Goal: Task Accomplishment & Management: Manage account settings

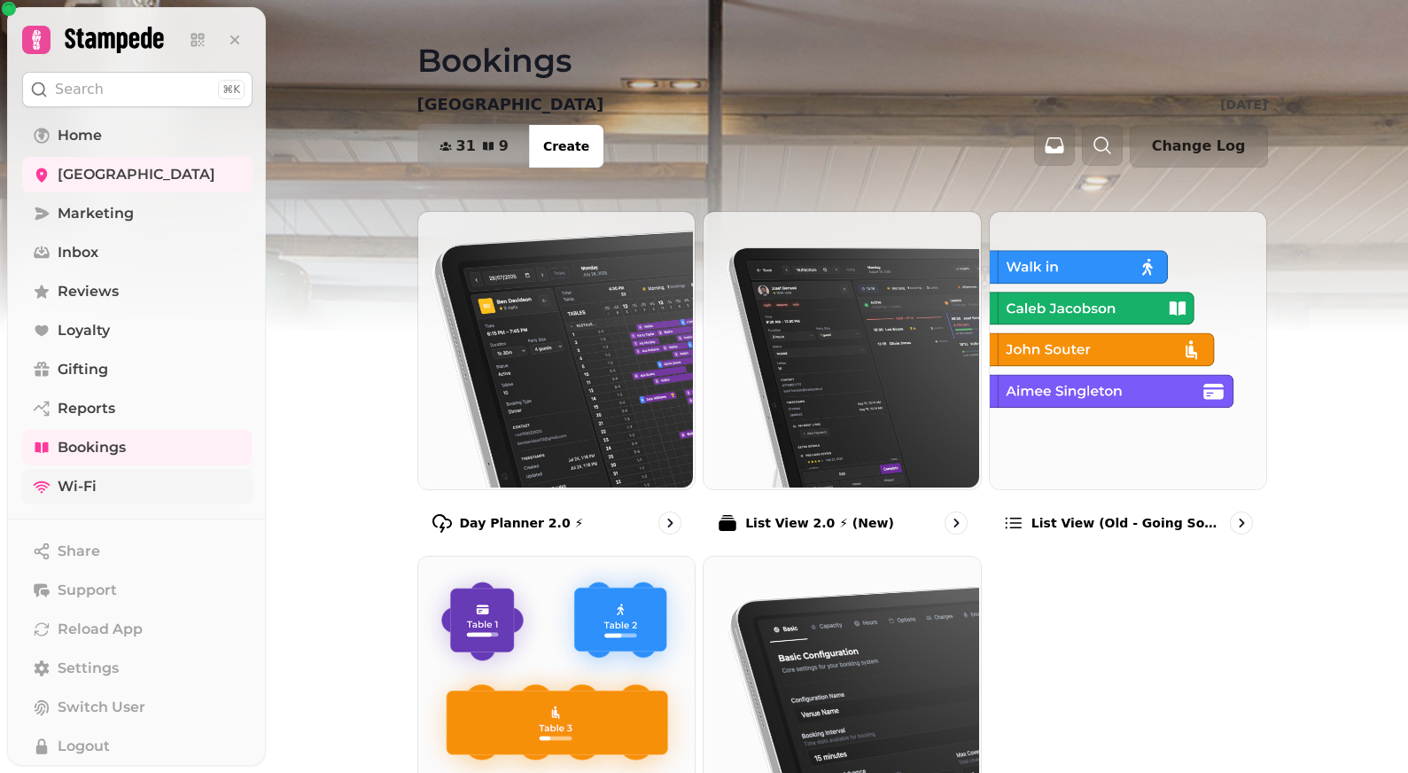
scroll to position [95, 0]
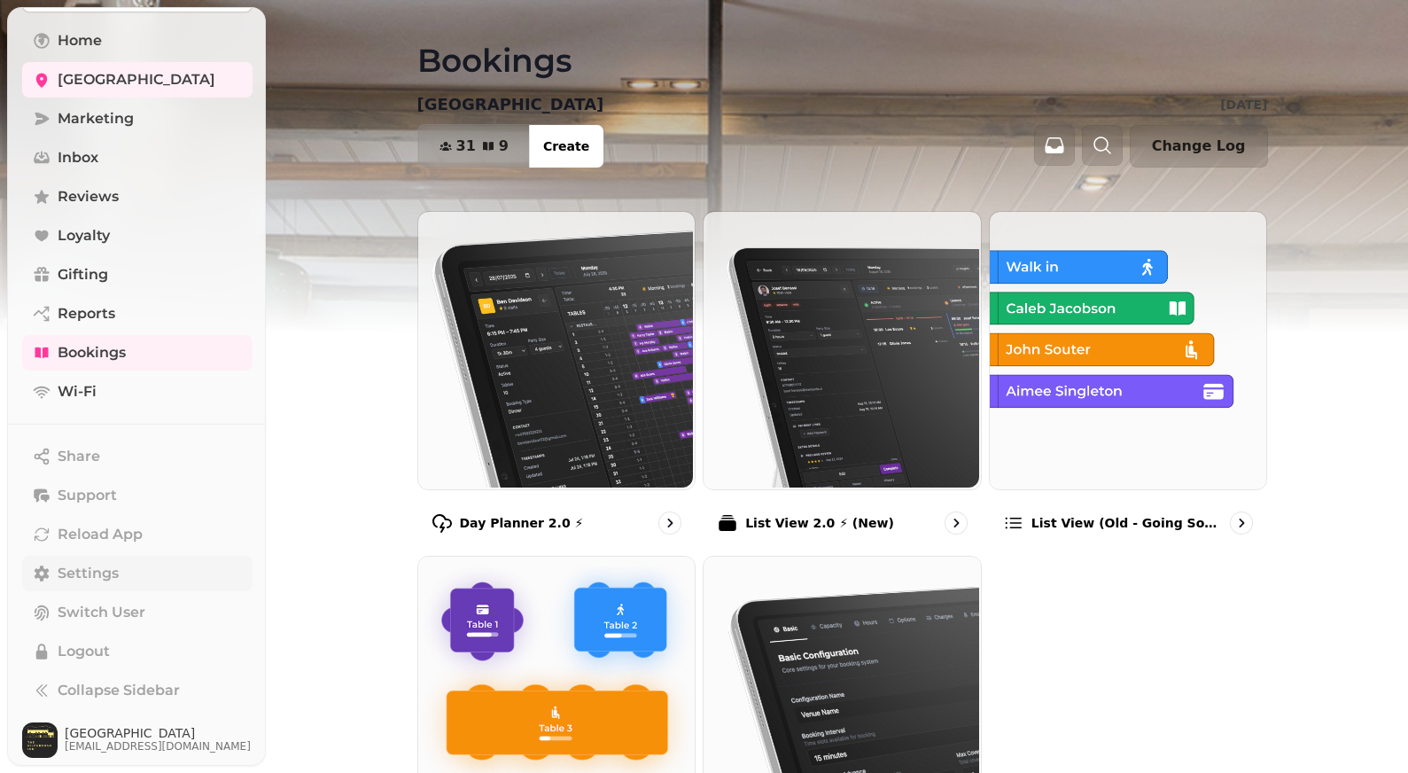
click at [98, 573] on span "Settings" at bounding box center [88, 573] width 61 height 21
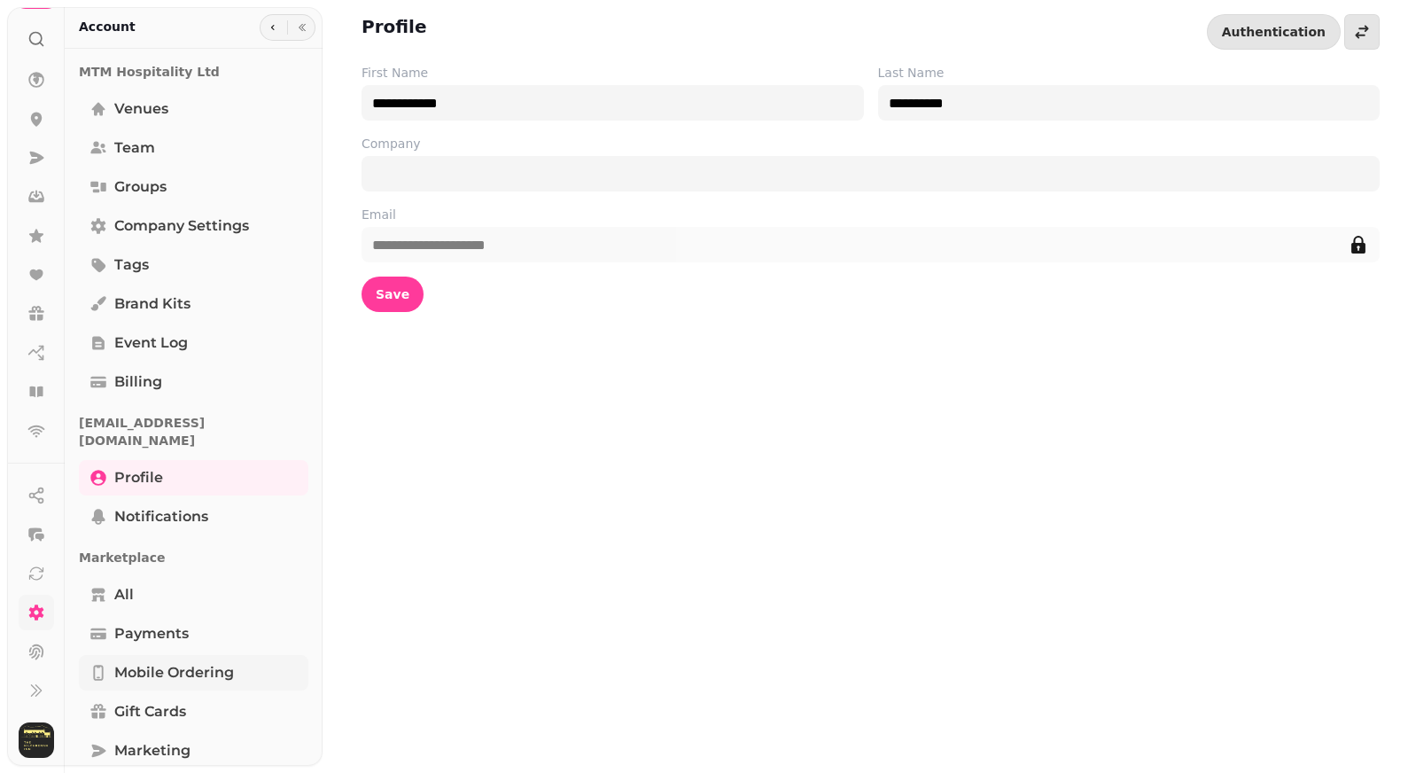
scroll to position [276, 0]
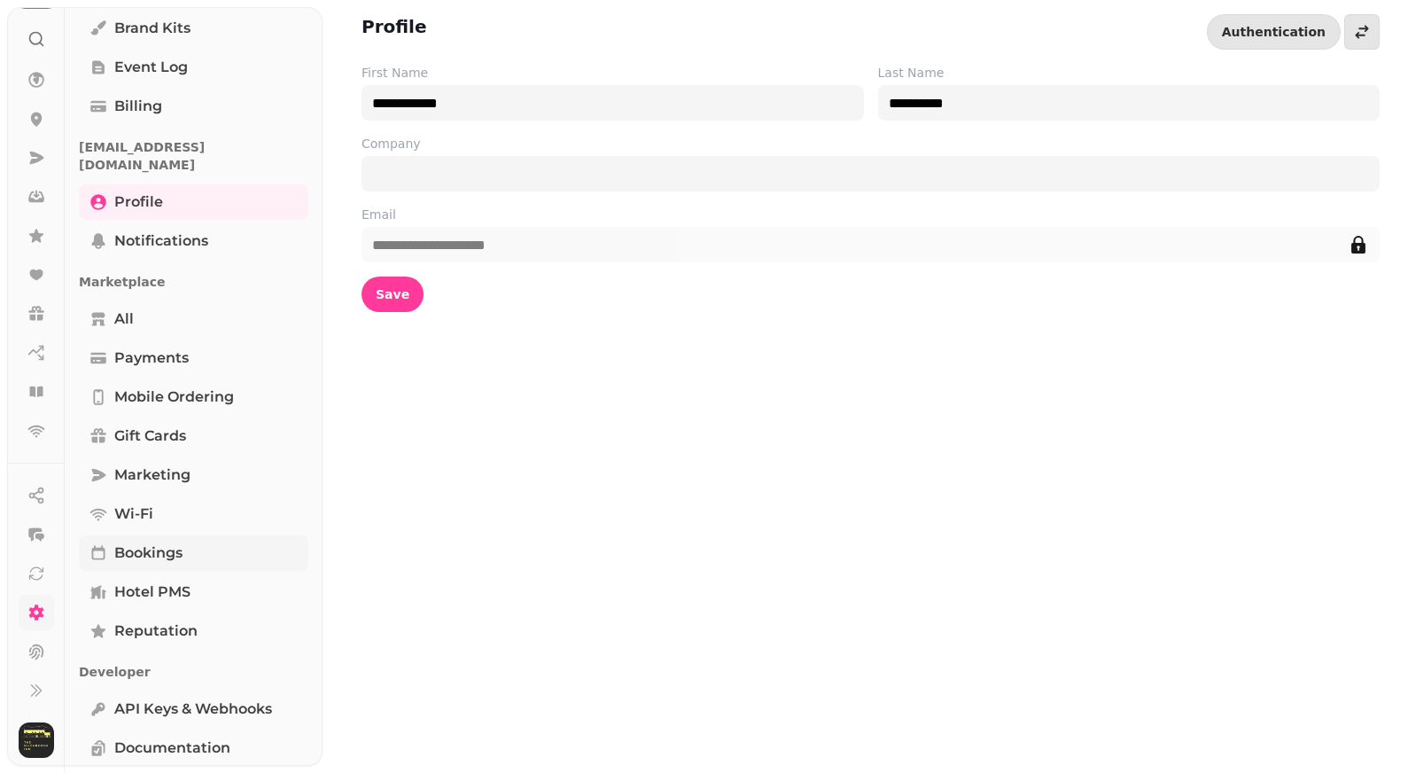
click at [178, 542] on span "Bookings" at bounding box center [148, 552] width 68 height 21
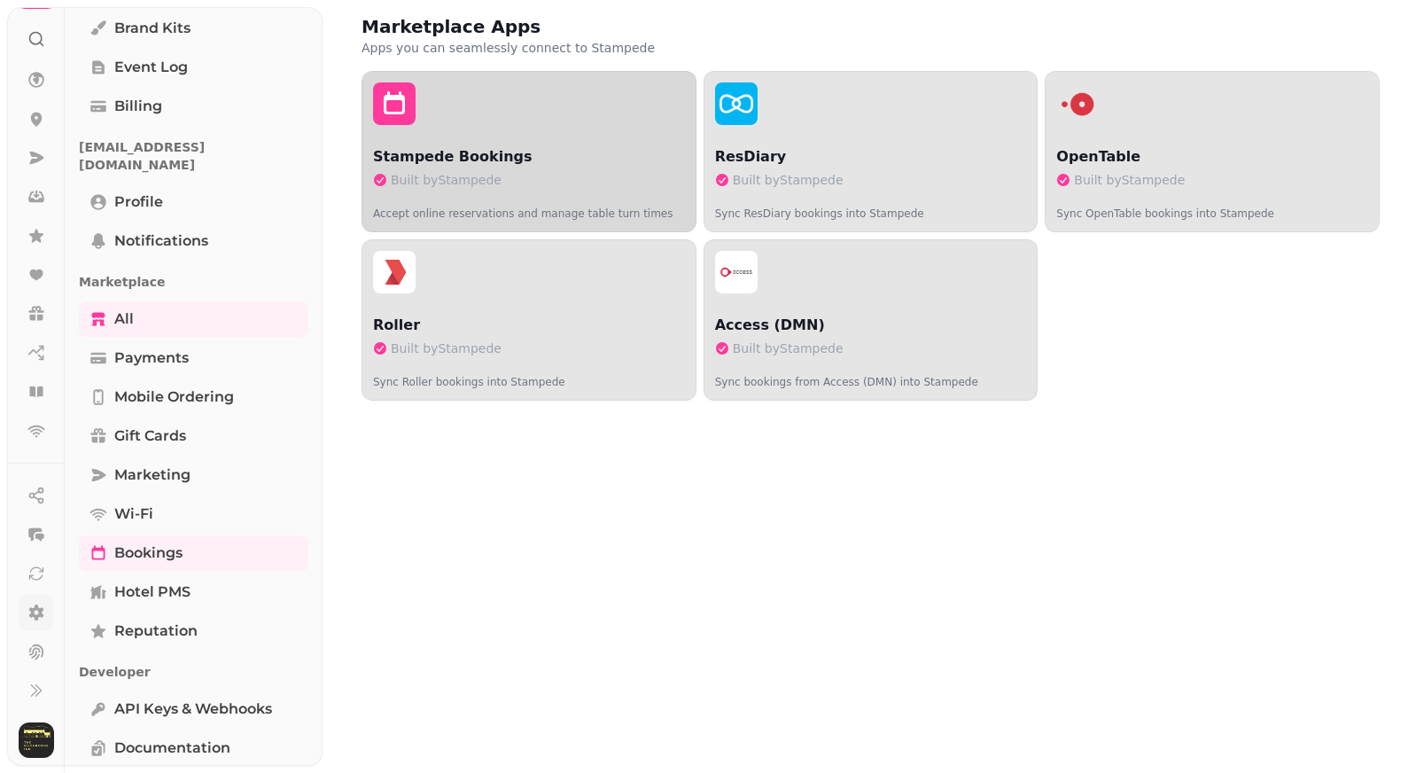
click at [563, 82] on div "button" at bounding box center [529, 103] width 312 height 43
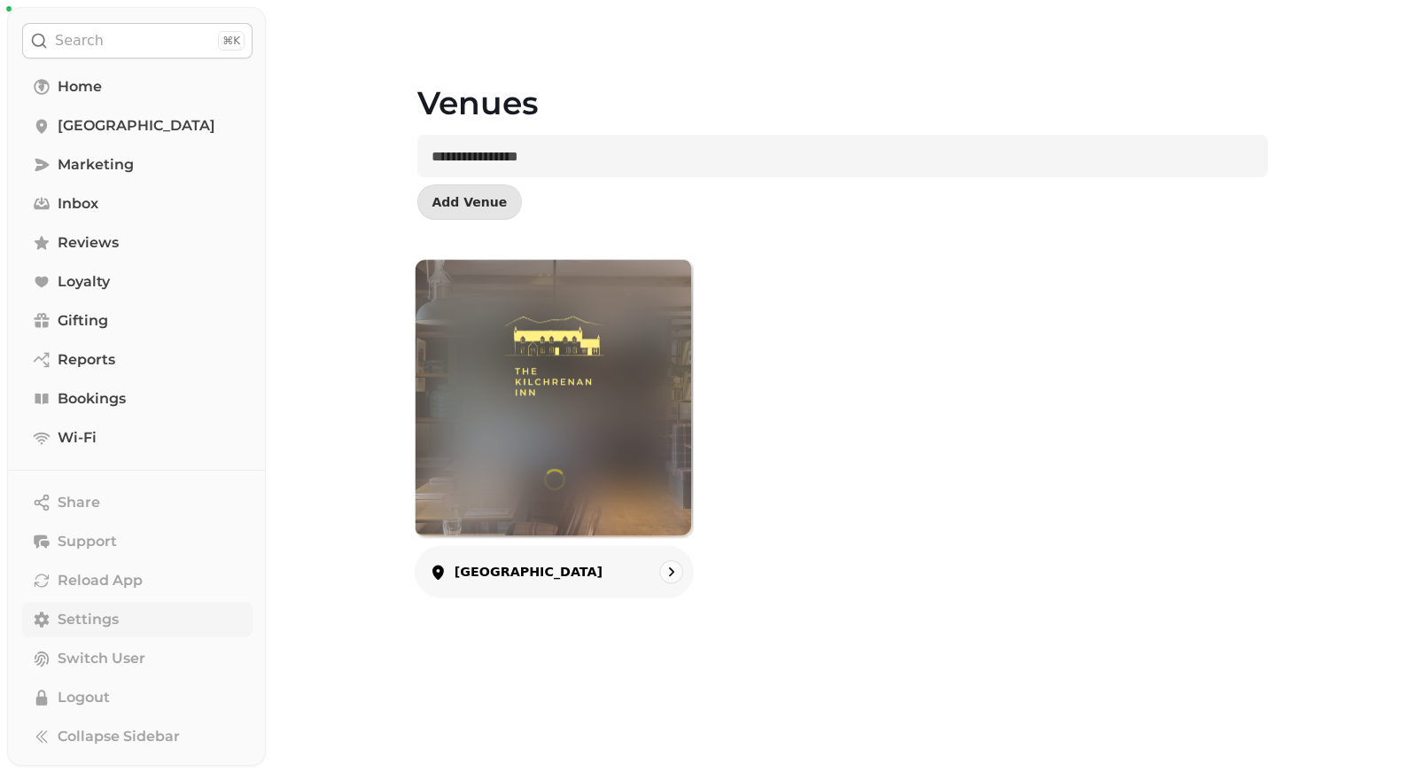
click at [628, 527] on div at bounding box center [553, 398] width 277 height 277
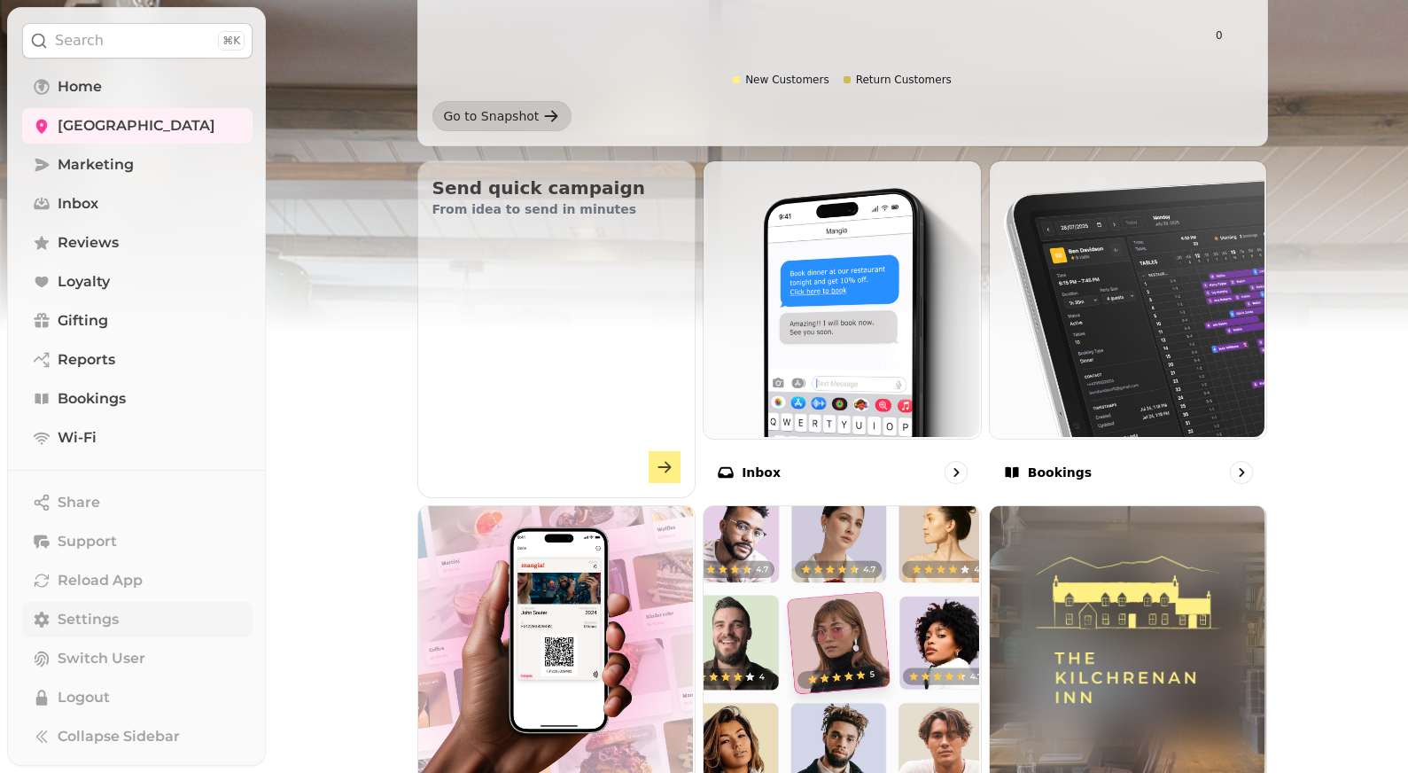
scroll to position [509, 0]
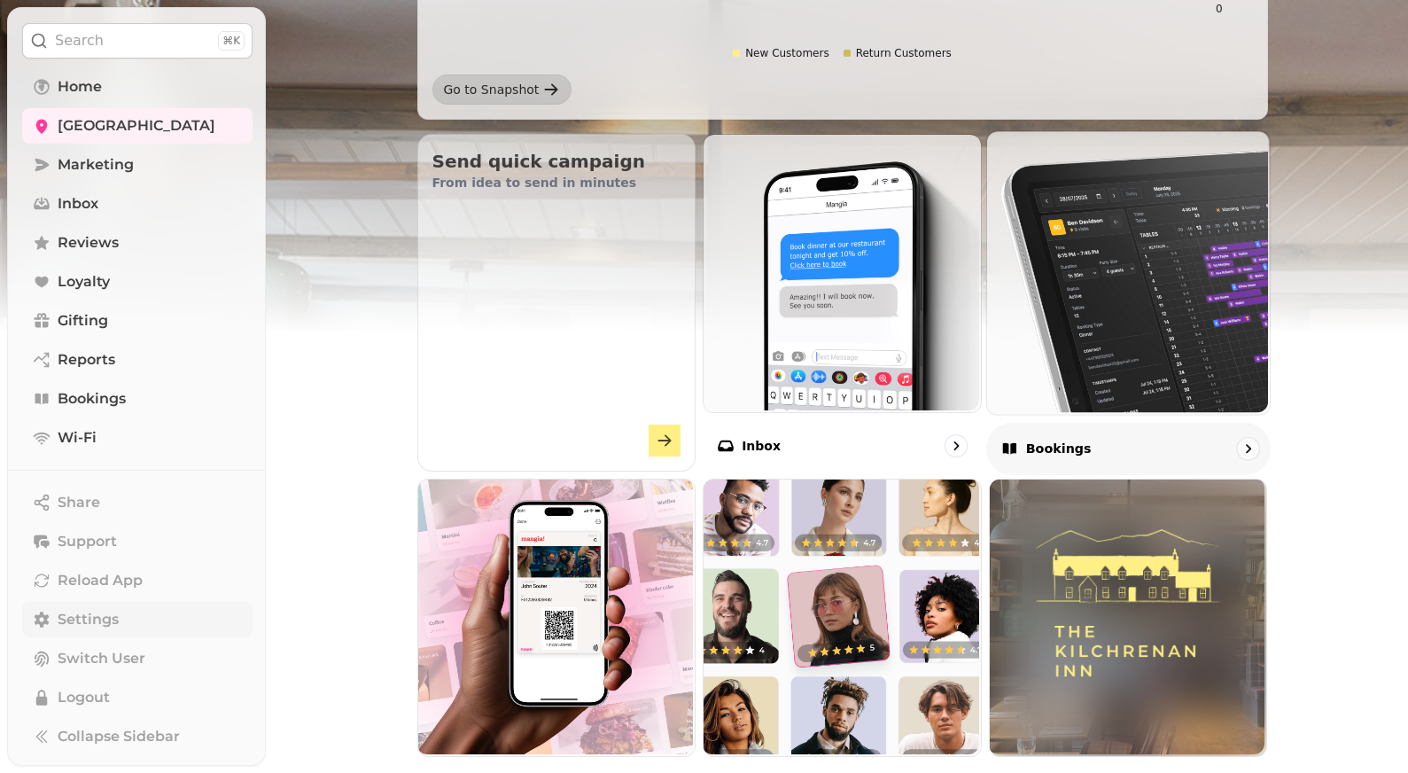
click at [1081, 316] on img at bounding box center [1127, 270] width 283 height 283
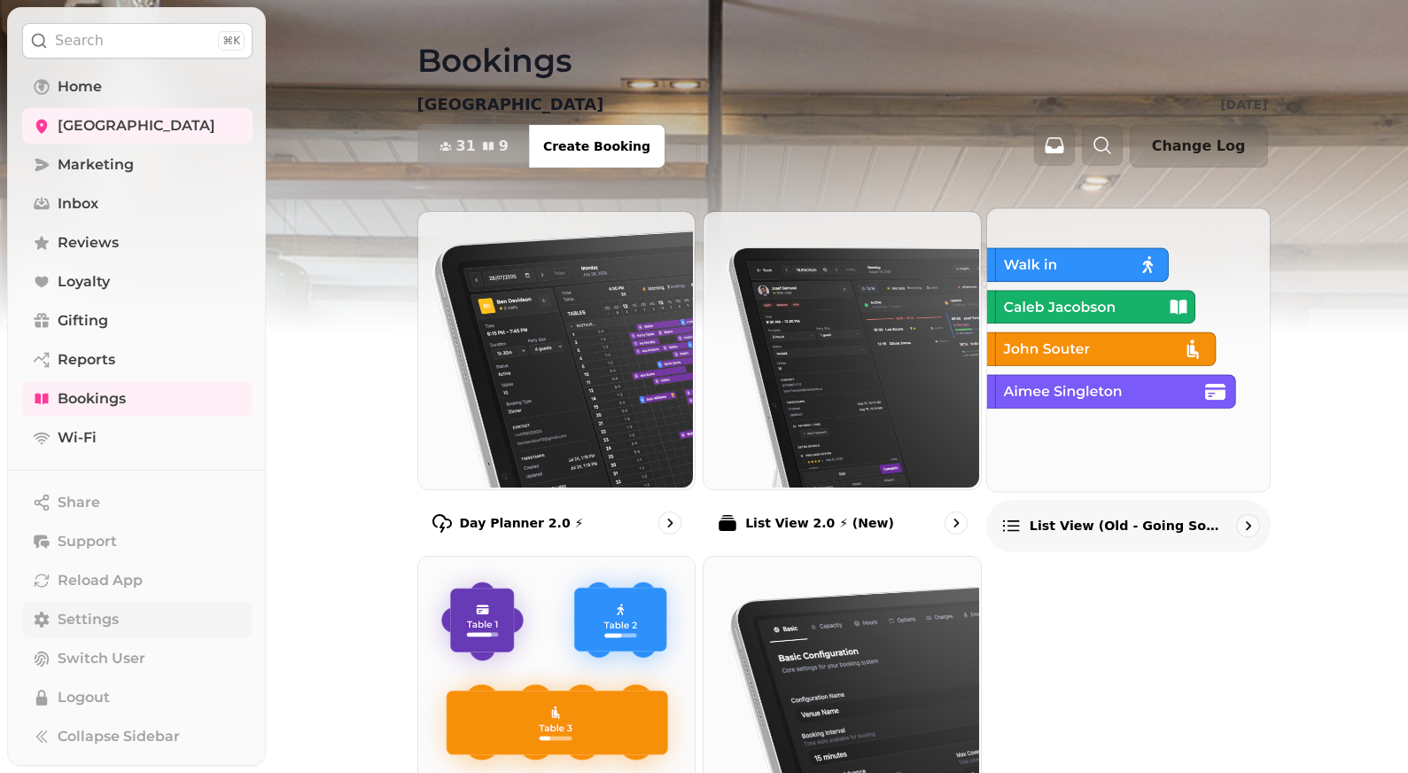
scroll to position [176, 0]
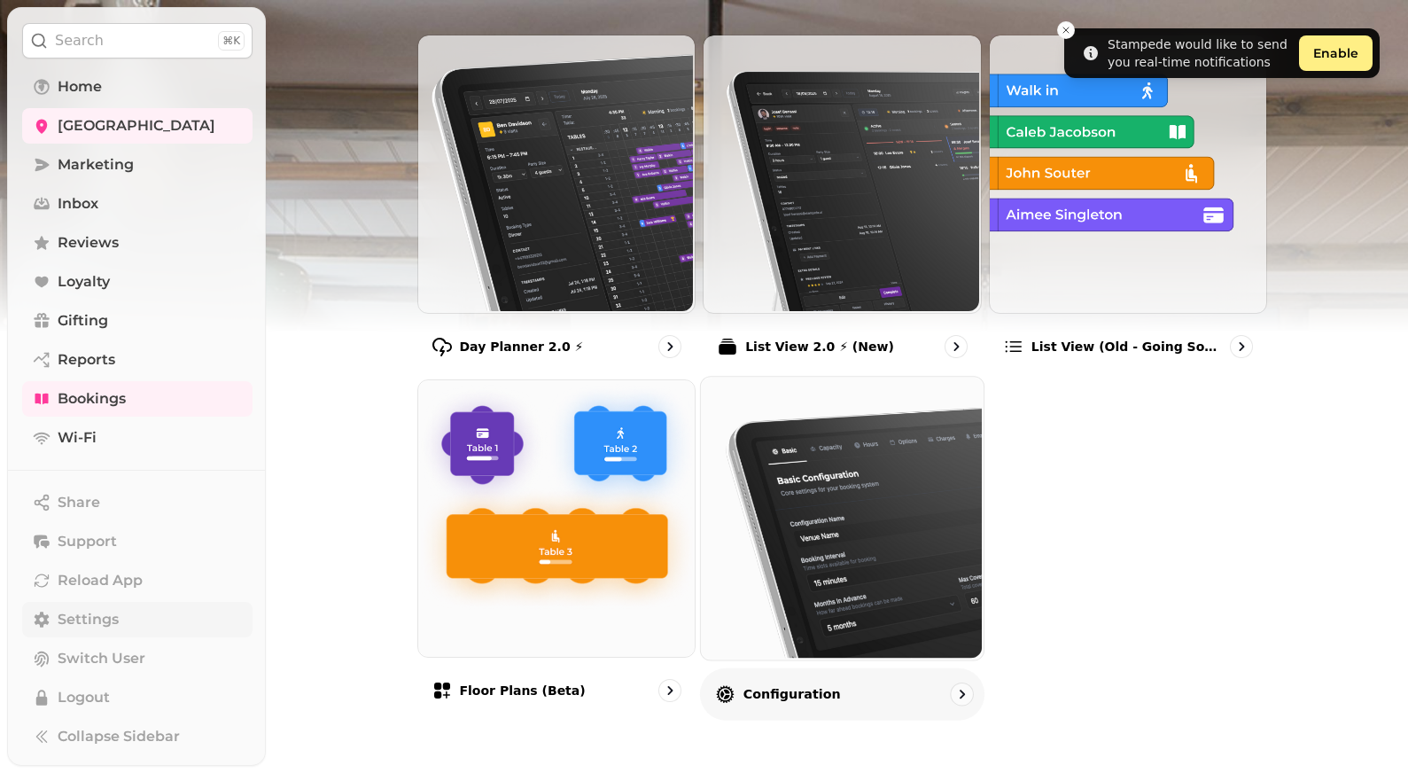
click at [843, 696] on div "Configuration" at bounding box center [842, 693] width 285 height 52
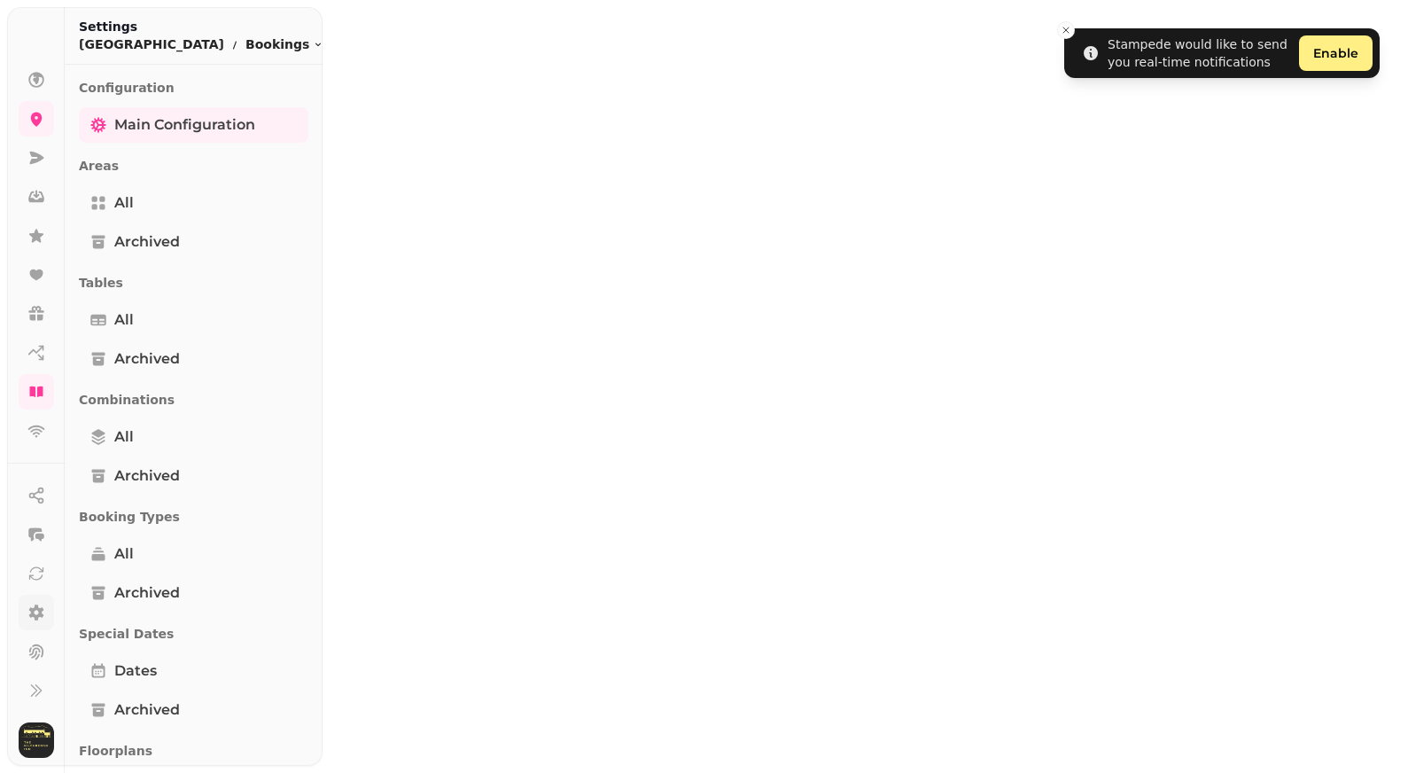
select select "**********"
select select "*"
select select "***"
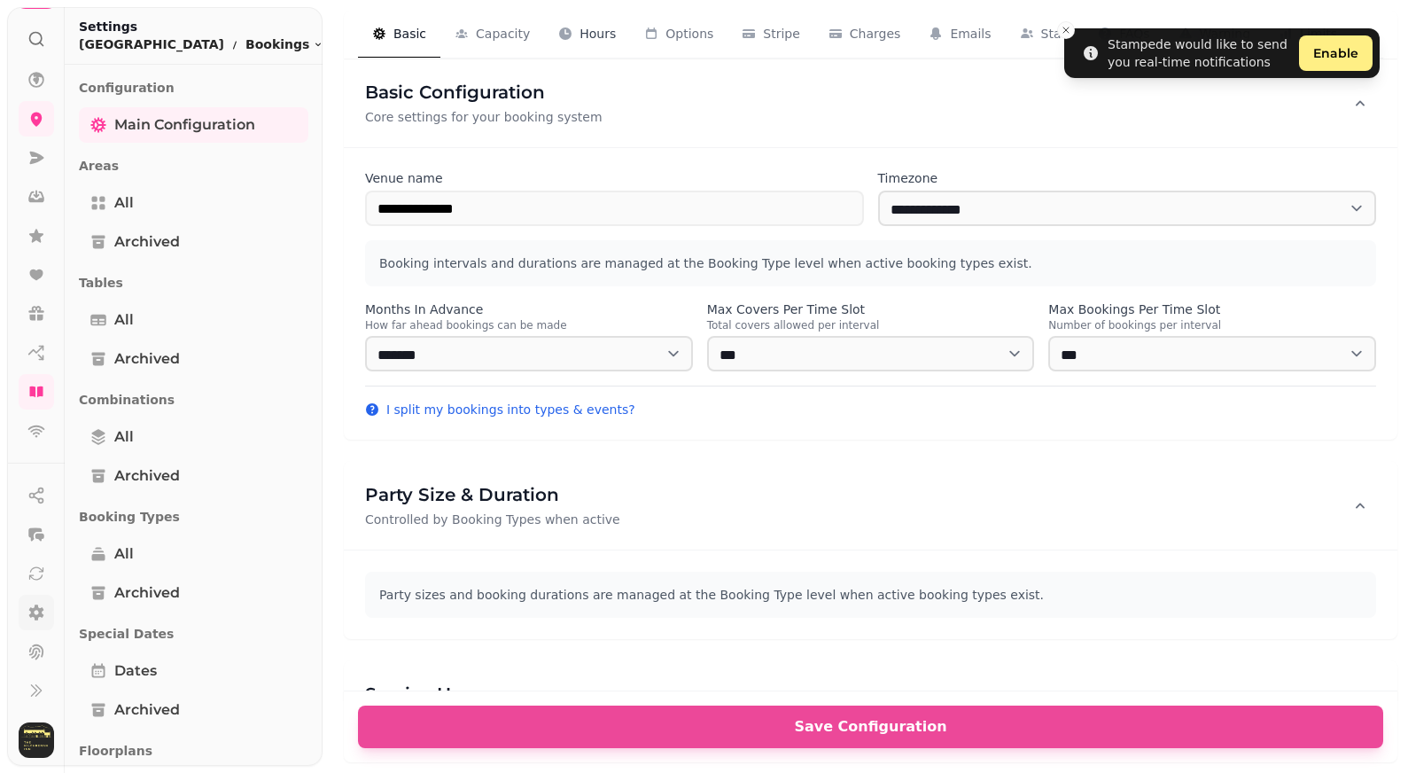
click at [585, 35] on span "Hours" at bounding box center [598, 34] width 36 height 18
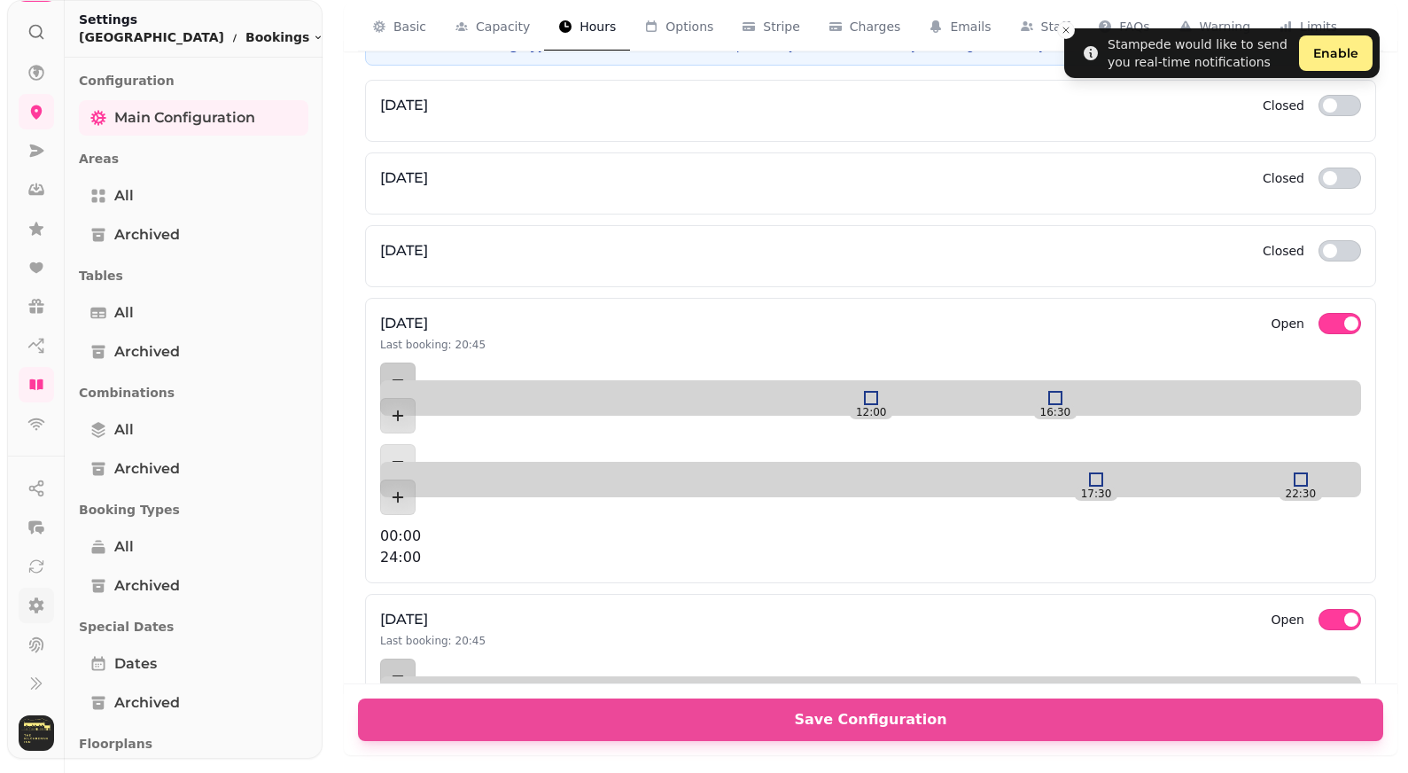
scroll to position [745, 0]
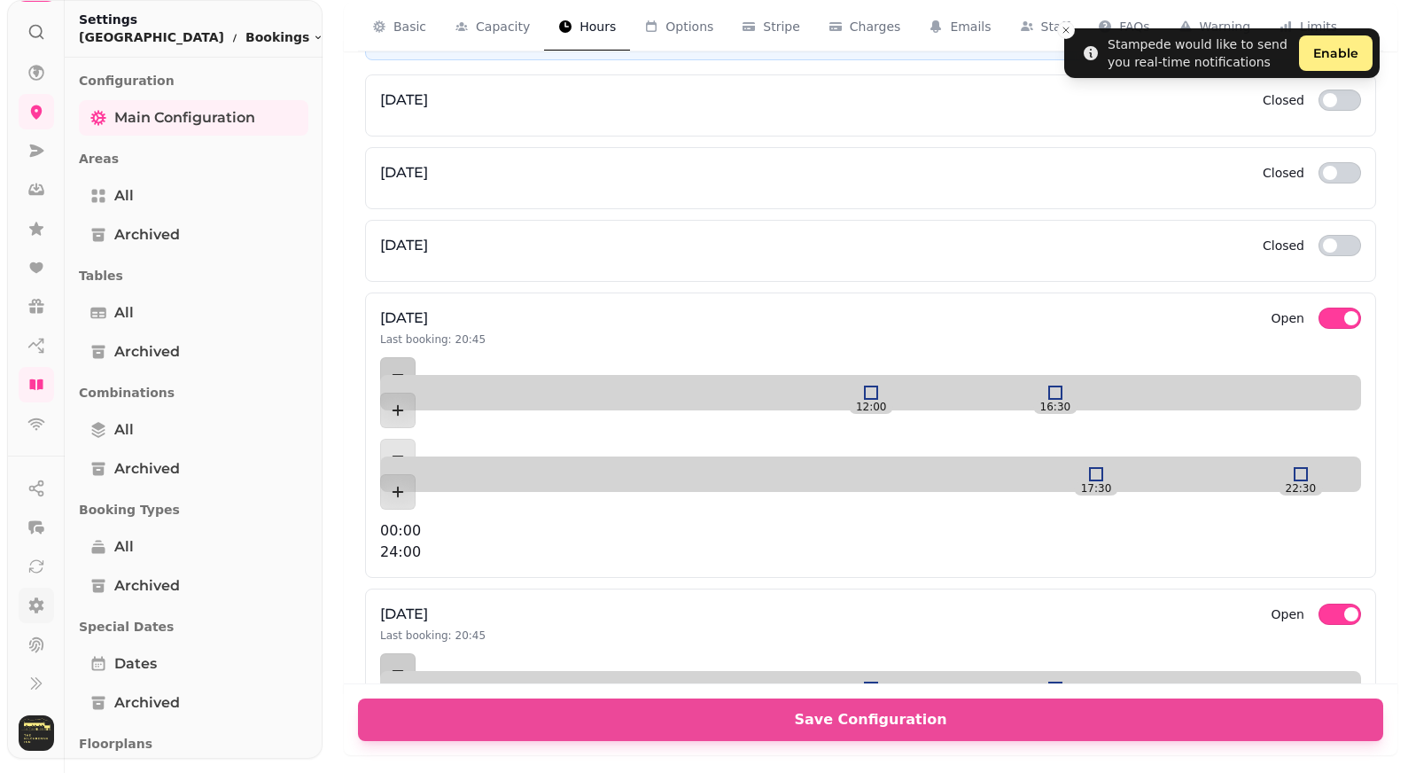
click at [1334, 239] on span "button" at bounding box center [1330, 245] width 14 height 14
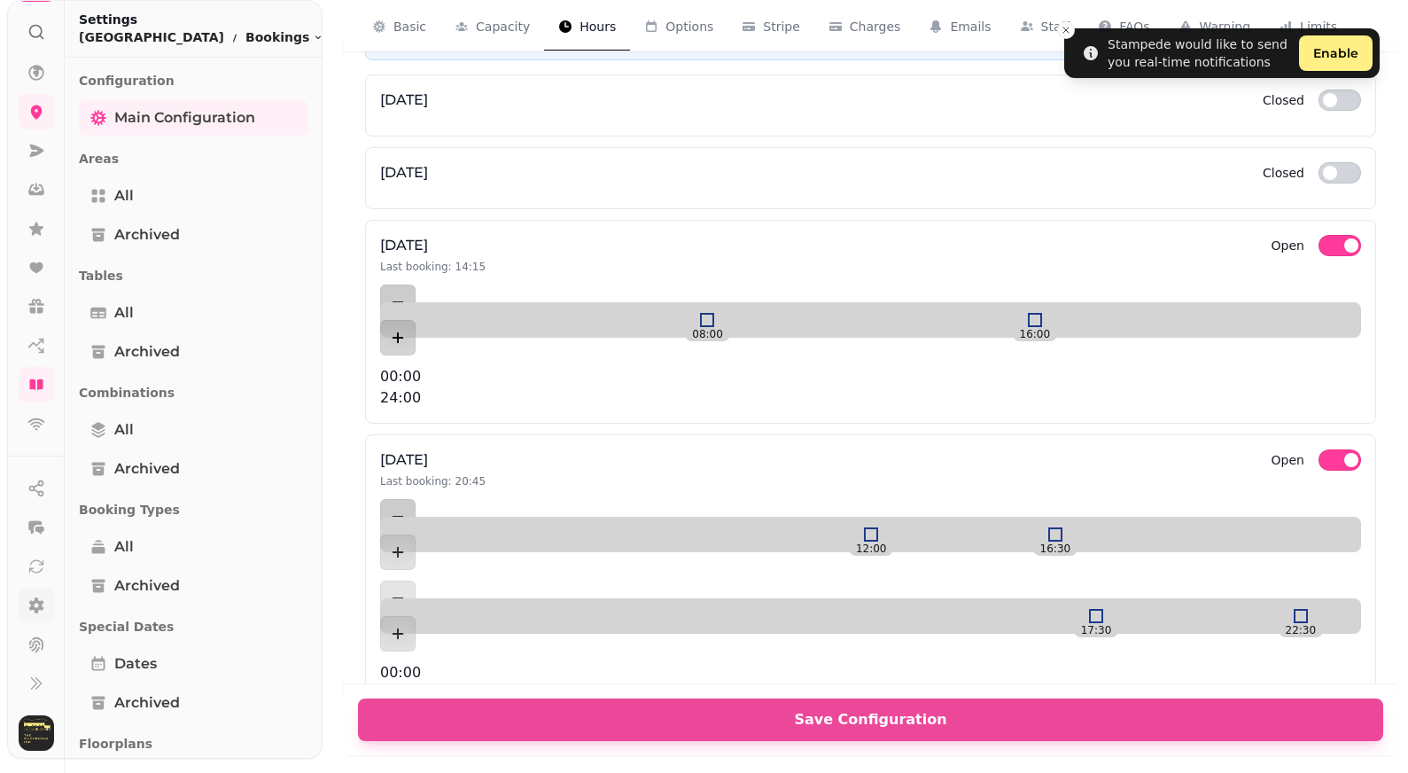
click at [407, 329] on icon "Add item" at bounding box center [398, 338] width 18 height 18
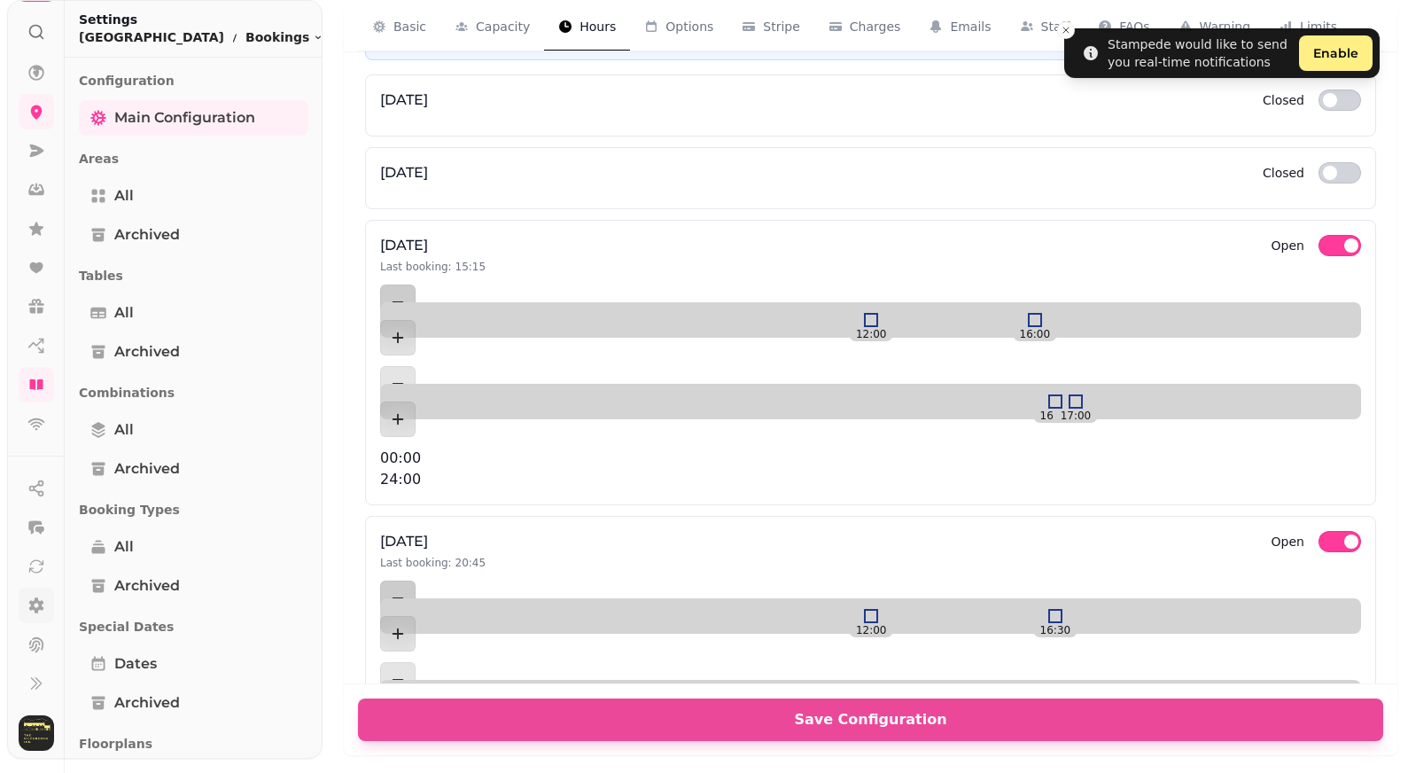
click at [872, 320] on div "12:00 16:00 16:30 17:00 00:00 24:00" at bounding box center [870, 388] width 981 height 206
click at [1049, 320] on div "12:00 16:30" at bounding box center [870, 320] width 981 height 0
